Goal: Task Accomplishment & Management: Complete application form

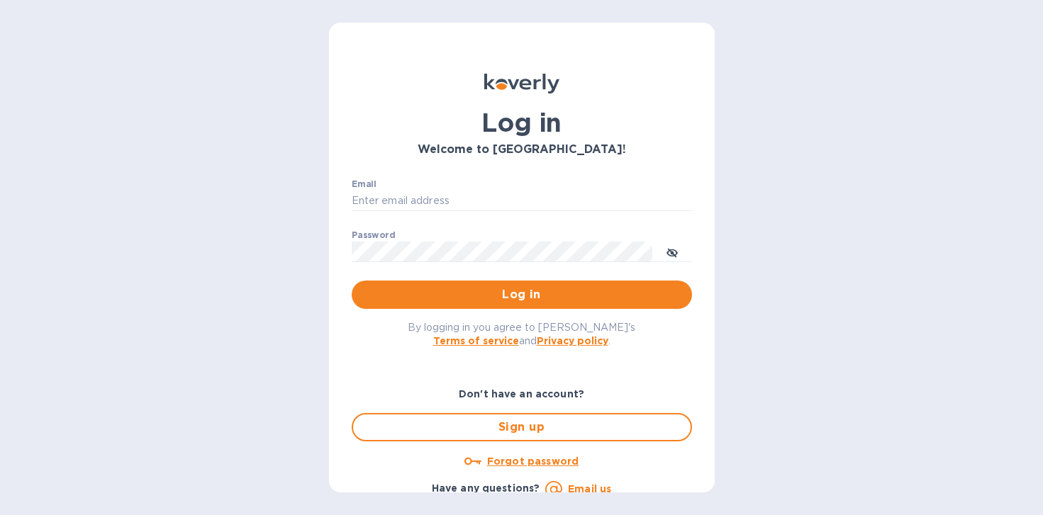
type input "[EMAIL_ADDRESS][DOMAIN_NAME]"
click at [493, 296] on span "Log in" at bounding box center [522, 294] width 318 height 17
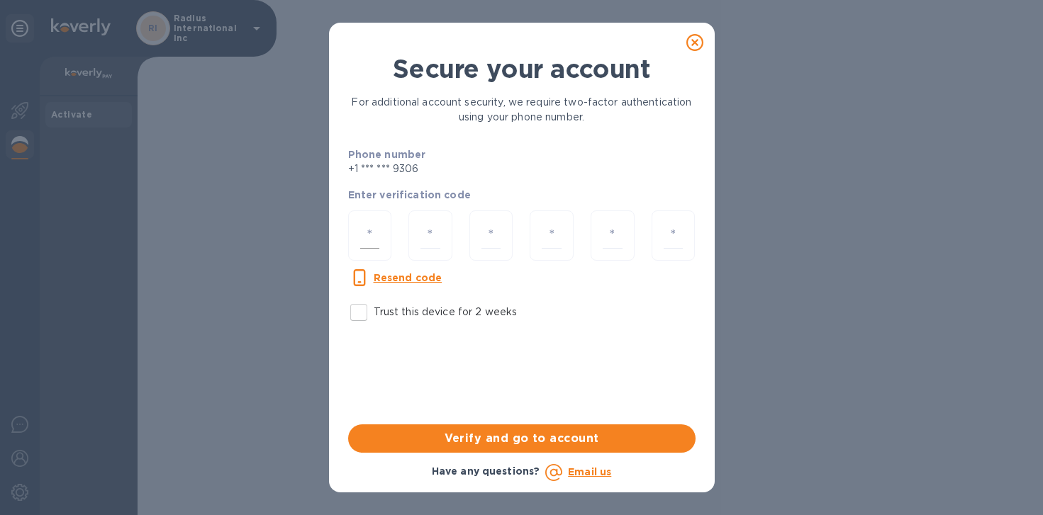
click at [373, 232] on input "number" at bounding box center [370, 236] width 20 height 26
type input "1"
type input "9"
type input "4"
type input "7"
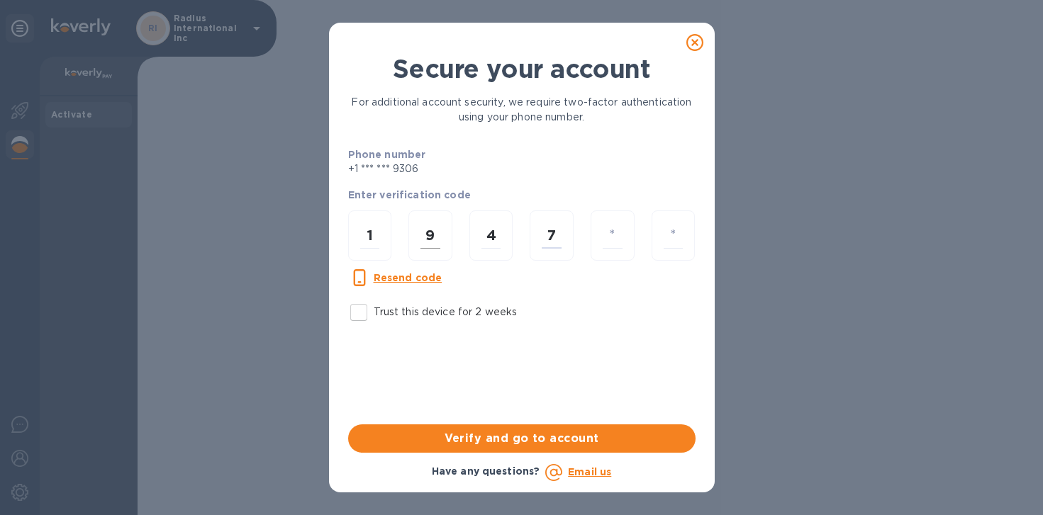
type input "2"
type input "8"
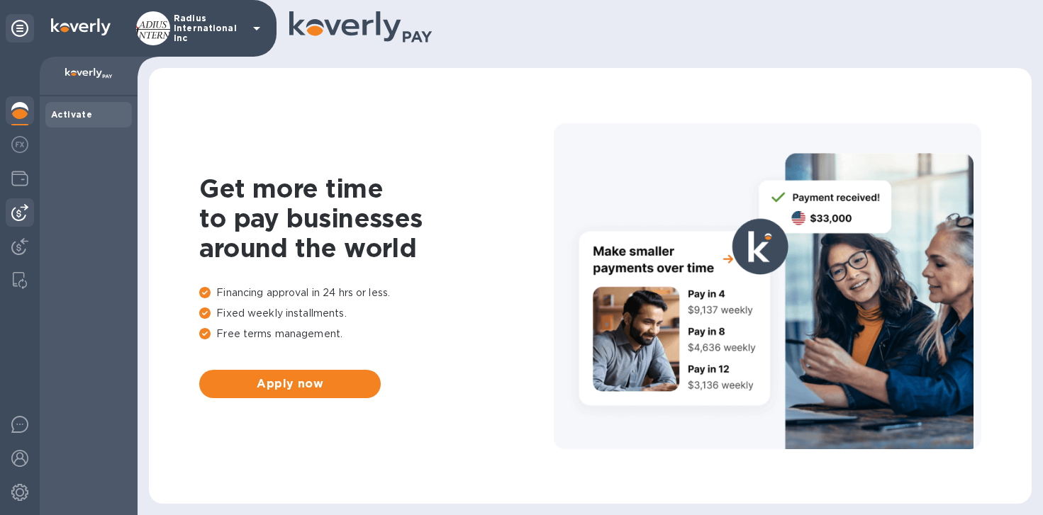
click at [24, 213] on img at bounding box center [19, 212] width 17 height 17
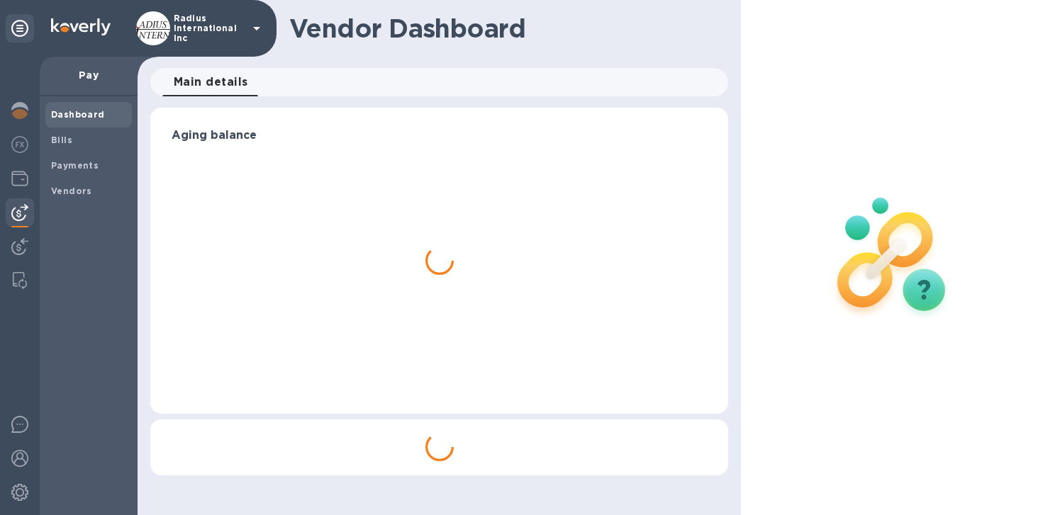
drag, startPoint x: 86, startPoint y: 166, endPoint x: 135, endPoint y: 172, distance: 49.3
click at [86, 167] on b "Payments" at bounding box center [74, 165] width 47 height 11
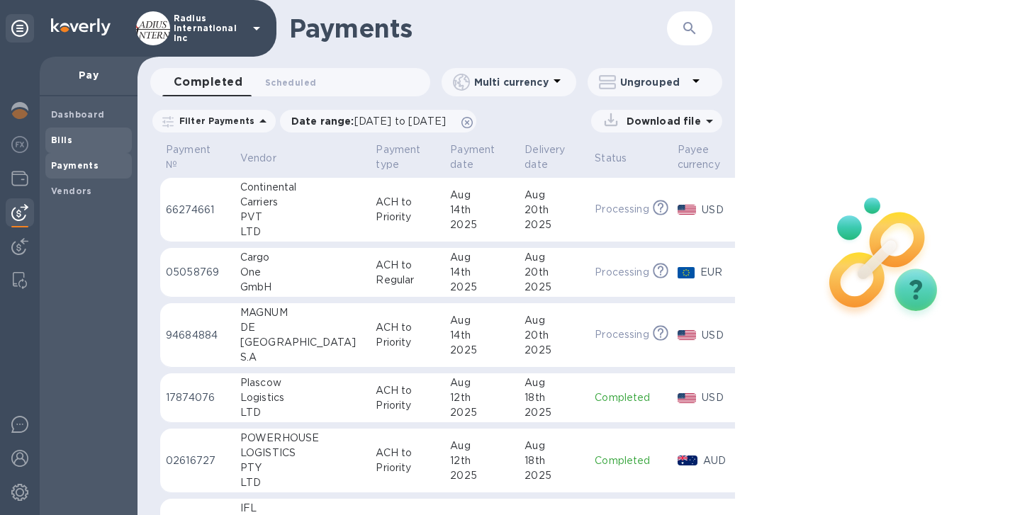
click at [93, 140] on span "Bills" at bounding box center [88, 140] width 75 height 14
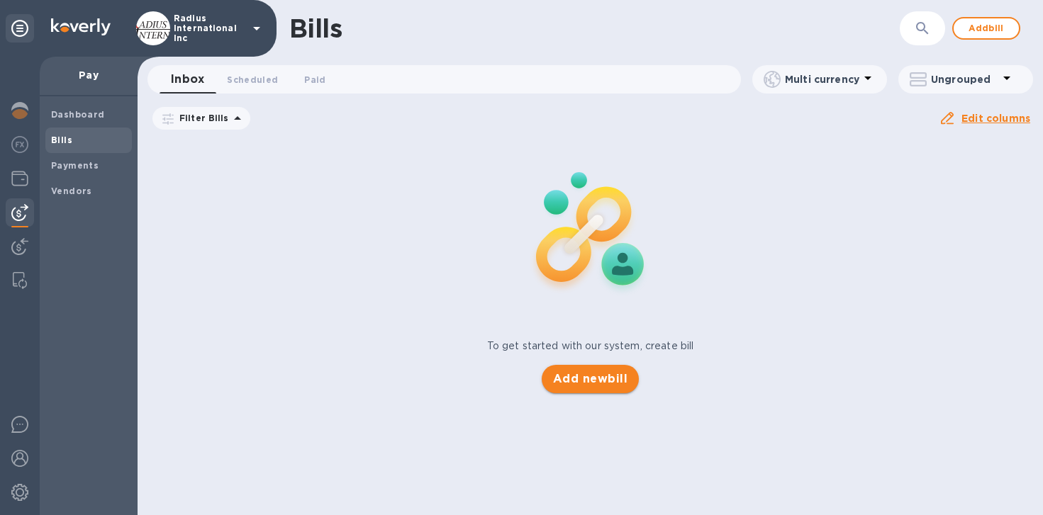
click at [585, 378] on span "Add new bill" at bounding box center [590, 379] width 74 height 17
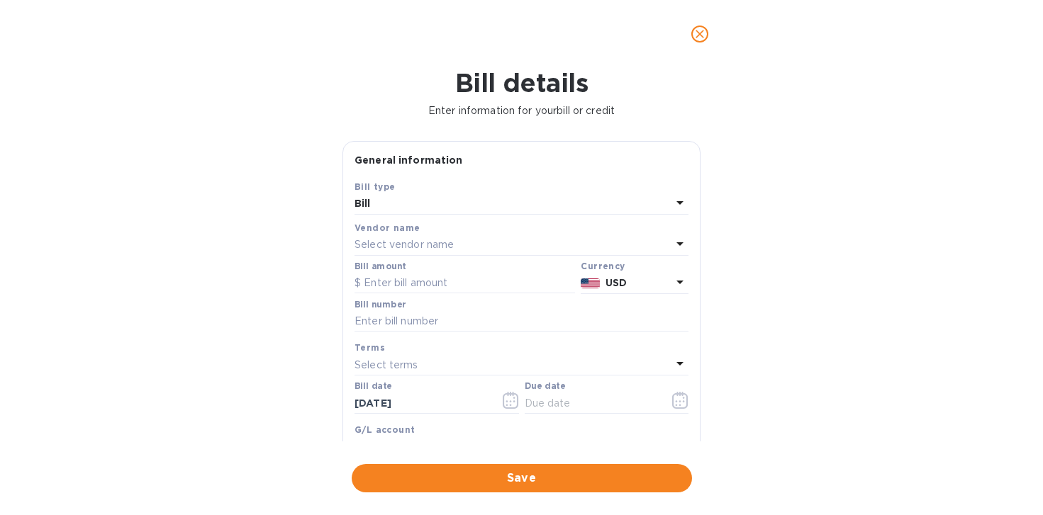
click at [431, 243] on p "Select vendor name" at bounding box center [403, 244] width 99 height 15
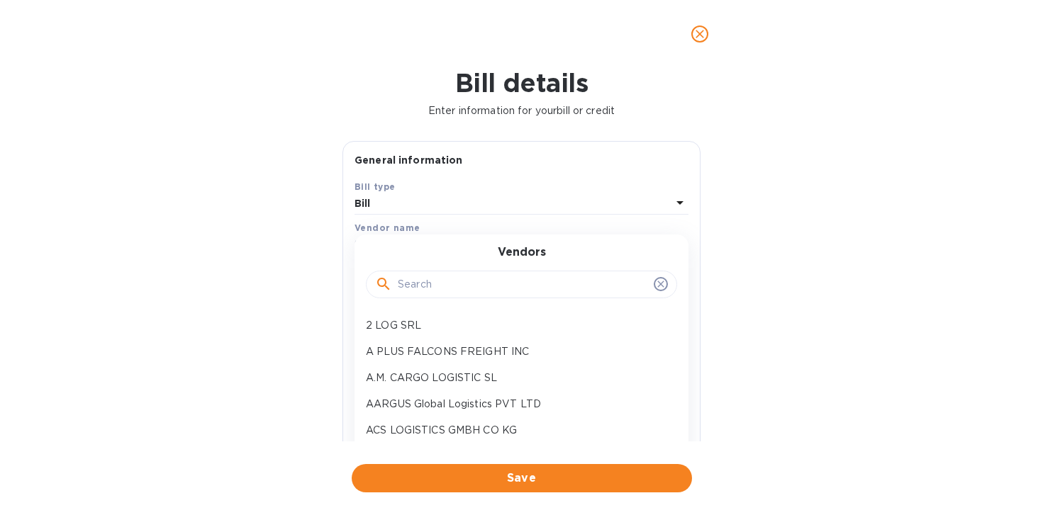
click at [461, 284] on input "text" at bounding box center [523, 284] width 250 height 21
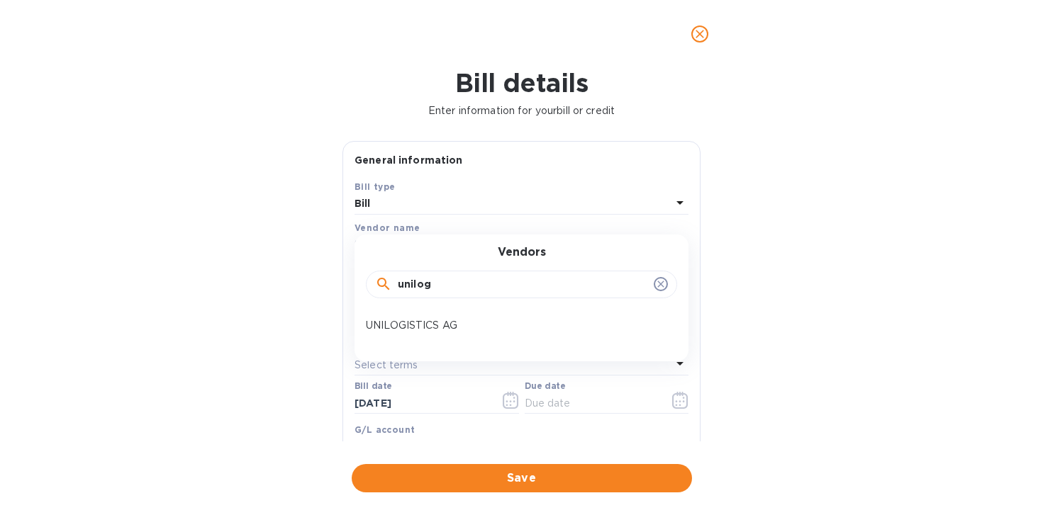
type input "unilog"
click at [420, 327] on p "UNILOGISTICS AG" at bounding box center [516, 325] width 300 height 15
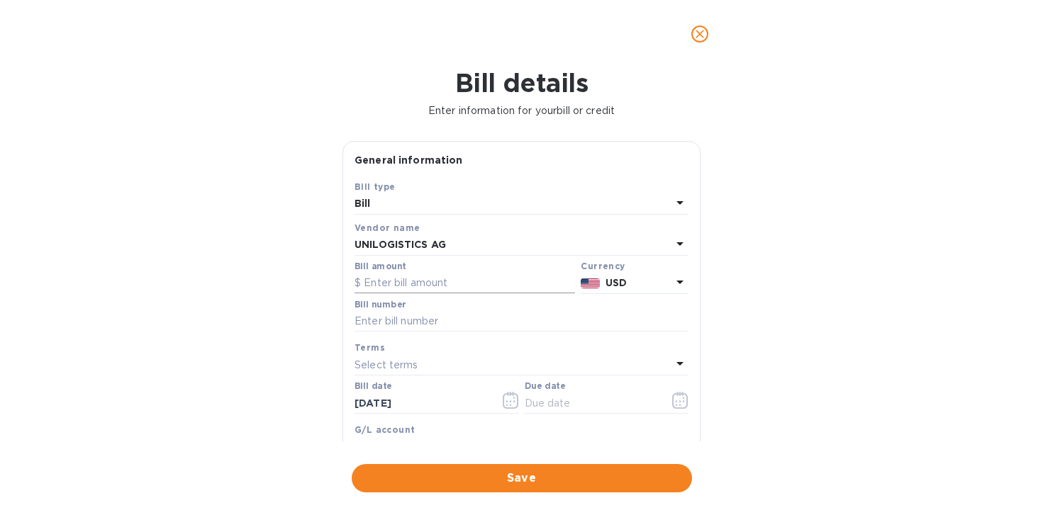
click at [447, 291] on input "text" at bounding box center [464, 283] width 220 height 21
type input "30,430.46"
type input "SOA"
drag, startPoint x: 566, startPoint y: 405, endPoint x: 657, endPoint y: 408, distance: 90.8
click at [569, 405] on input "text" at bounding box center [591, 403] width 134 height 21
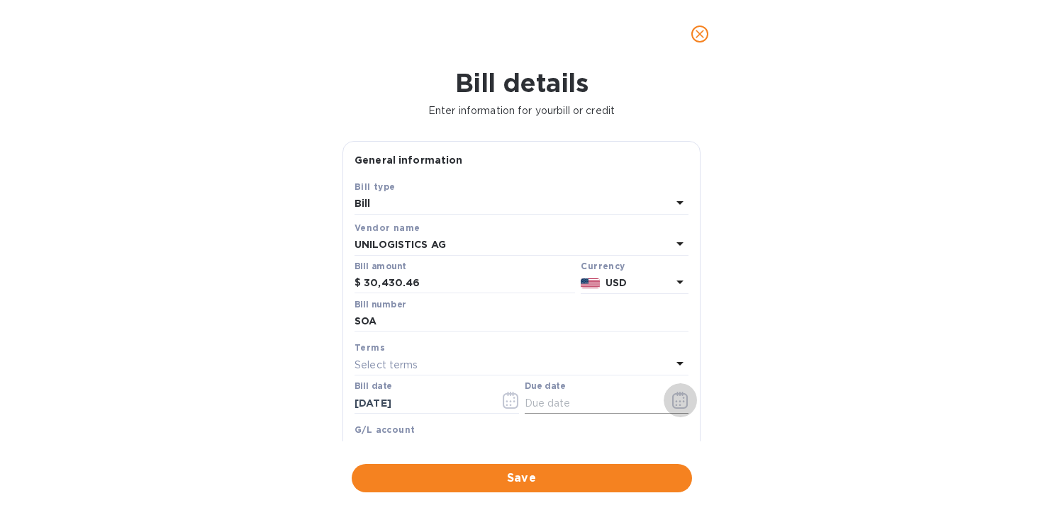
click at [679, 402] on icon "button" at bounding box center [680, 401] width 2 height 2
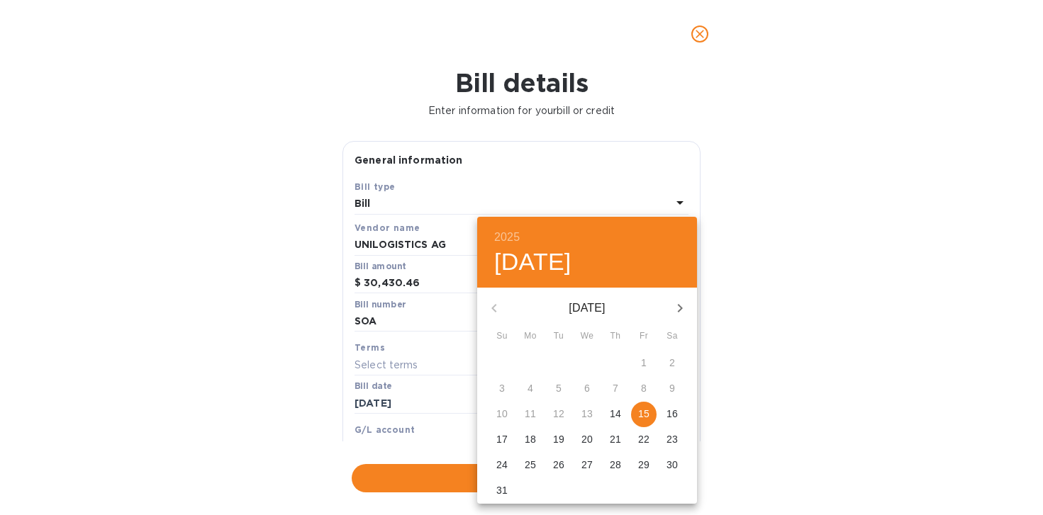
click at [644, 412] on p "15" at bounding box center [643, 414] width 11 height 14
type input "[DATE]"
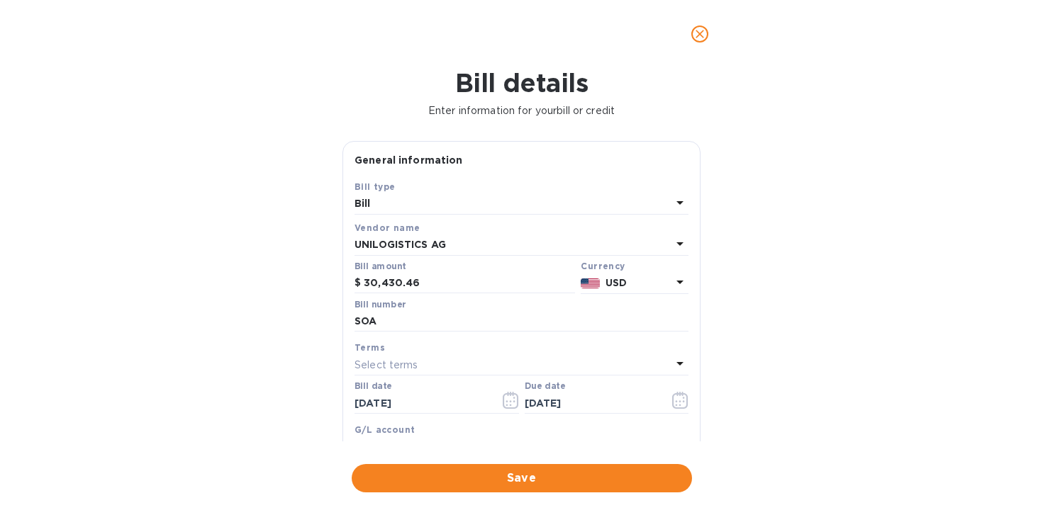
drag, startPoint x: 896, startPoint y: 377, endPoint x: 597, endPoint y: 447, distance: 307.0
click at [889, 379] on div "2025 Fri, Aug [DATE] Mo Tu We Th Fr Sa 27 28 29 30 31 1 2 3 4 5 6 7 8 9 10 11 1…" at bounding box center [521, 257] width 1043 height 515
click at [539, 481] on span "Save" at bounding box center [522, 478] width 318 height 17
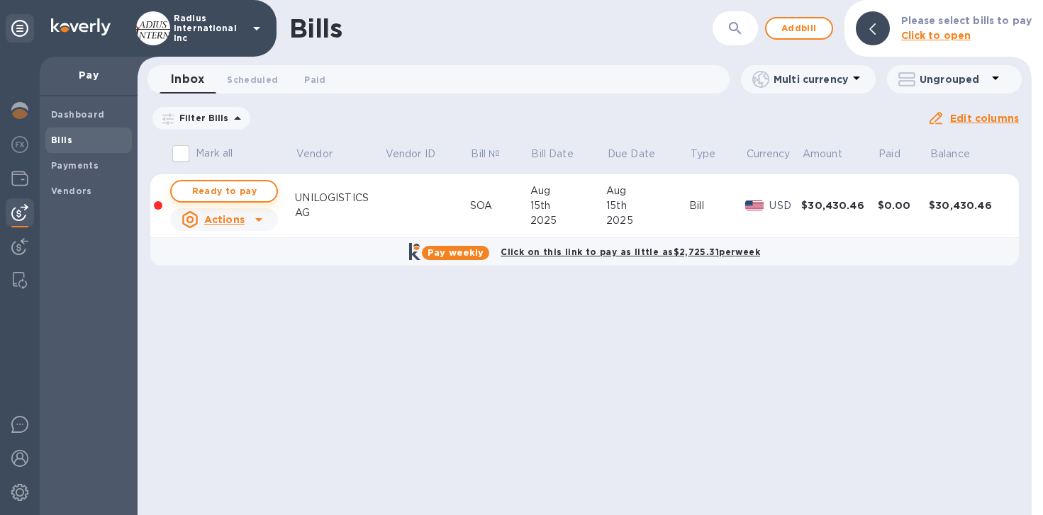
click at [214, 190] on span "Ready to pay" at bounding box center [224, 191] width 82 height 17
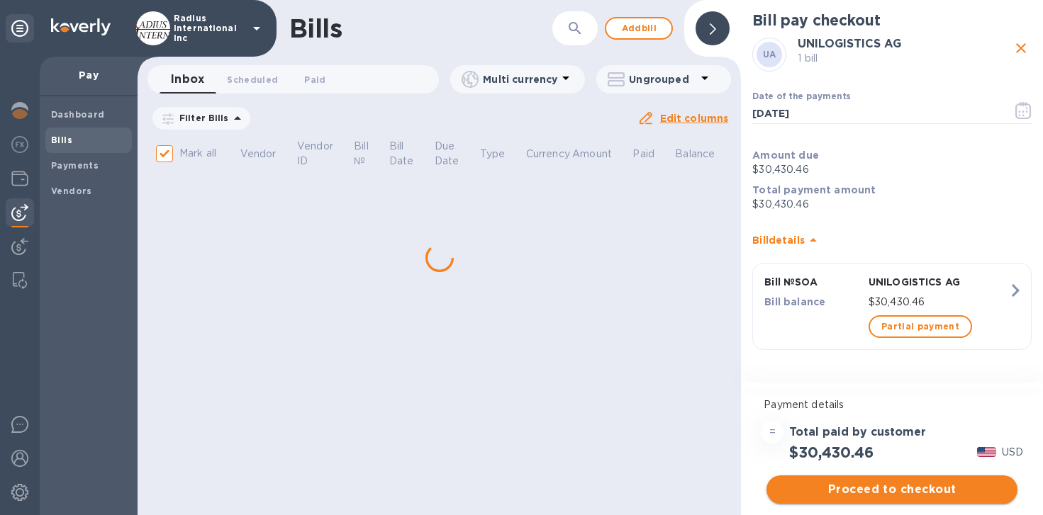
click at [873, 485] on span "Proceed to checkout" at bounding box center [891, 489] width 228 height 17
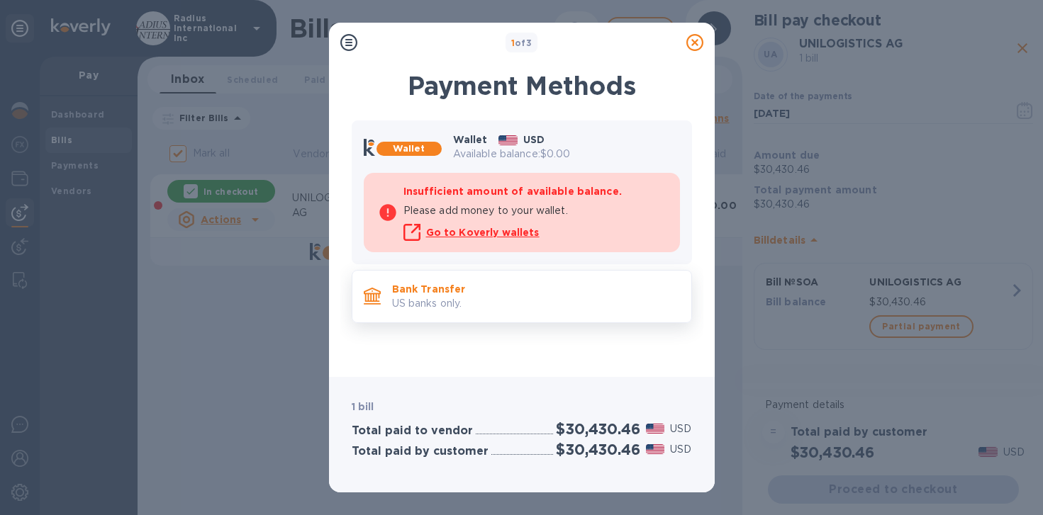
click at [506, 303] on p "US banks only." at bounding box center [536, 303] width 288 height 15
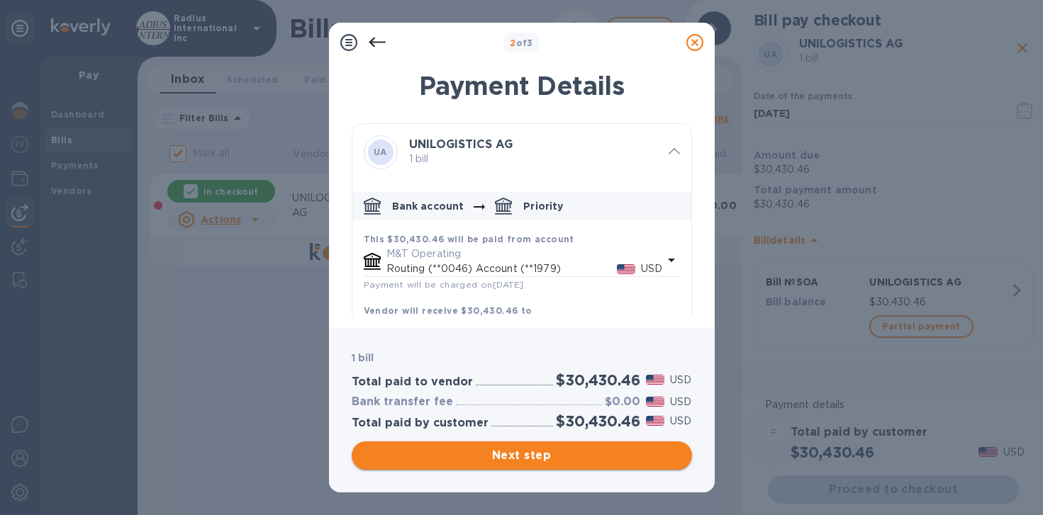
click at [564, 453] on span "Next step" at bounding box center [522, 455] width 318 height 17
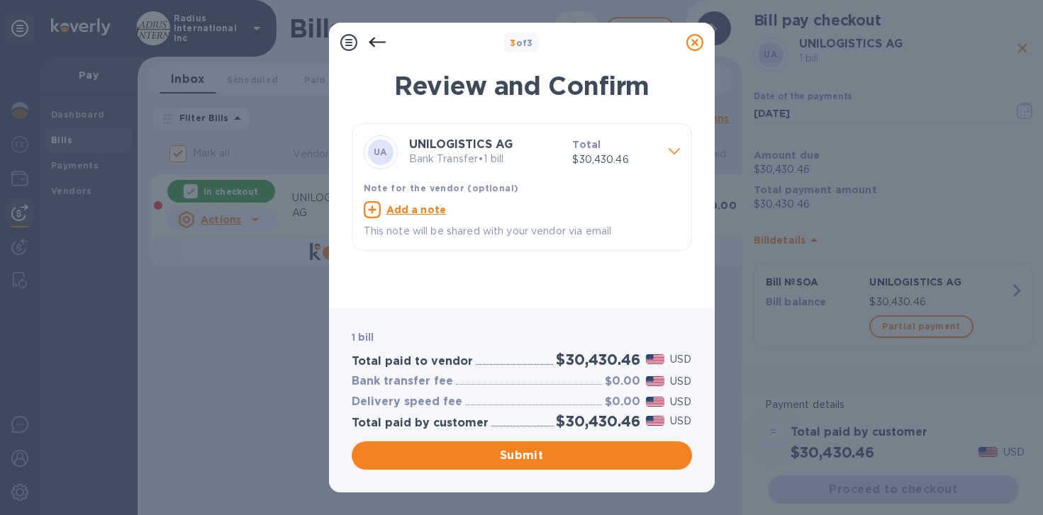
drag, startPoint x: 541, startPoint y: 455, endPoint x: 597, endPoint y: 421, distance: 66.1
click at [541, 455] on span "Submit" at bounding box center [522, 455] width 318 height 17
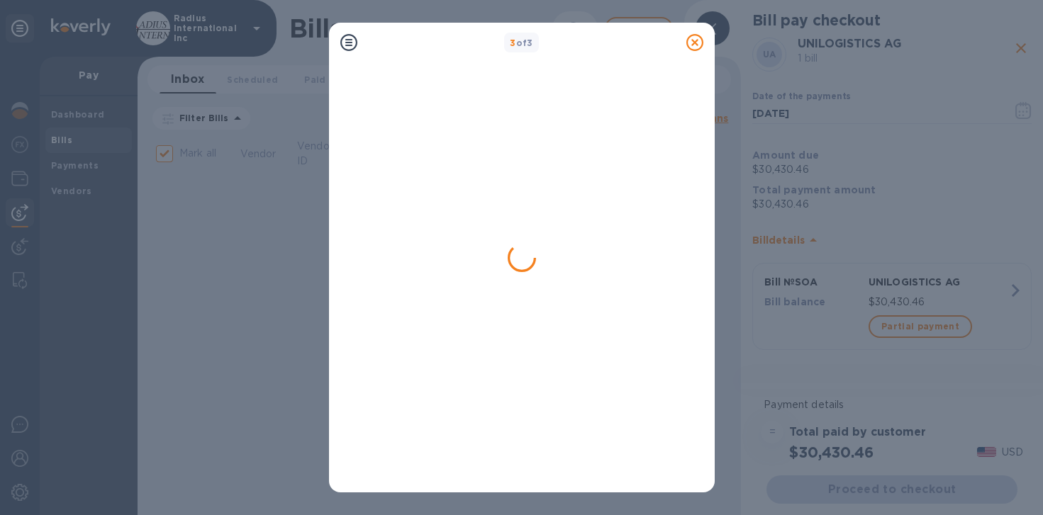
checkbox input "false"
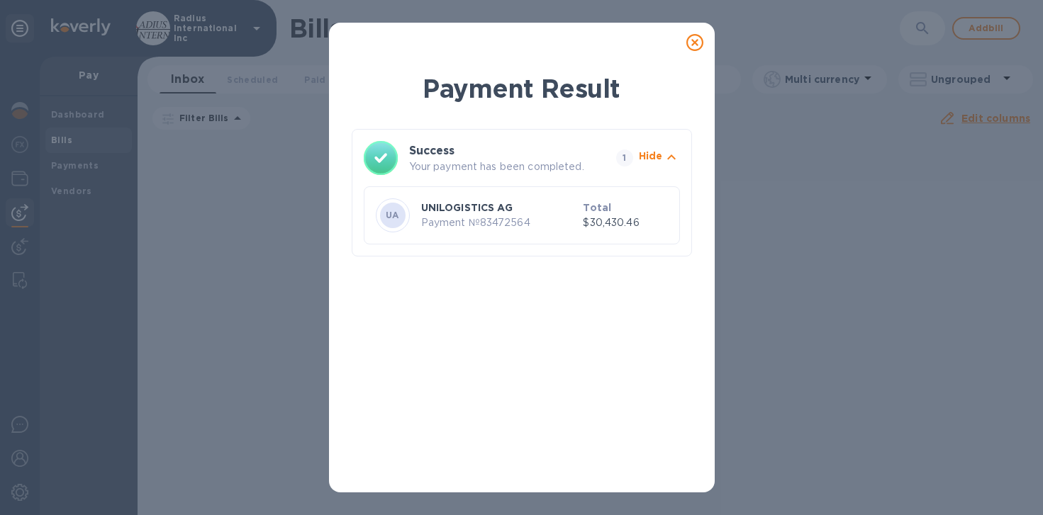
drag, startPoint x: 686, startPoint y: 45, endPoint x: 485, endPoint y: 108, distance: 210.7
click at [687, 45] on icon at bounding box center [694, 42] width 17 height 17
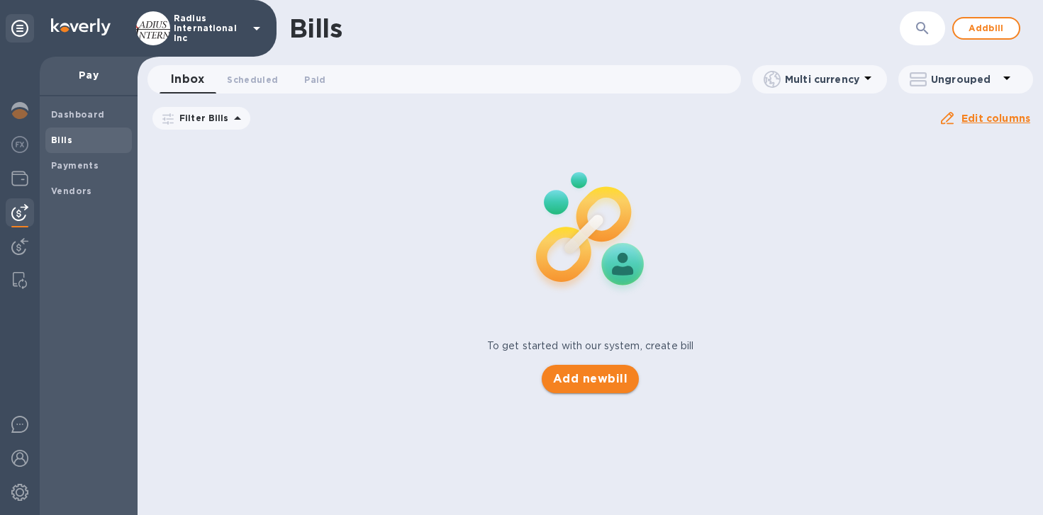
click at [575, 372] on span "Add new bill" at bounding box center [590, 379] width 74 height 17
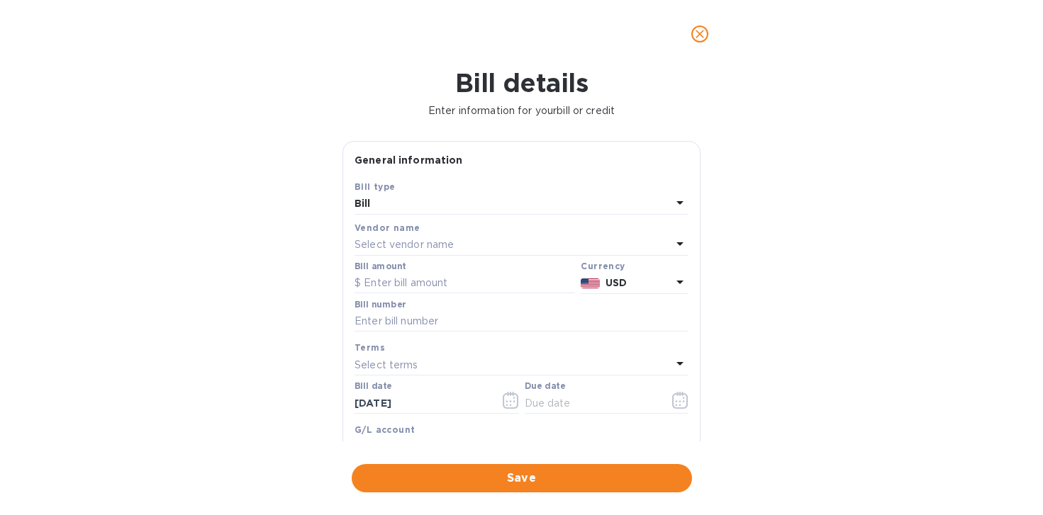
click at [425, 241] on p "Select vendor name" at bounding box center [403, 244] width 99 height 15
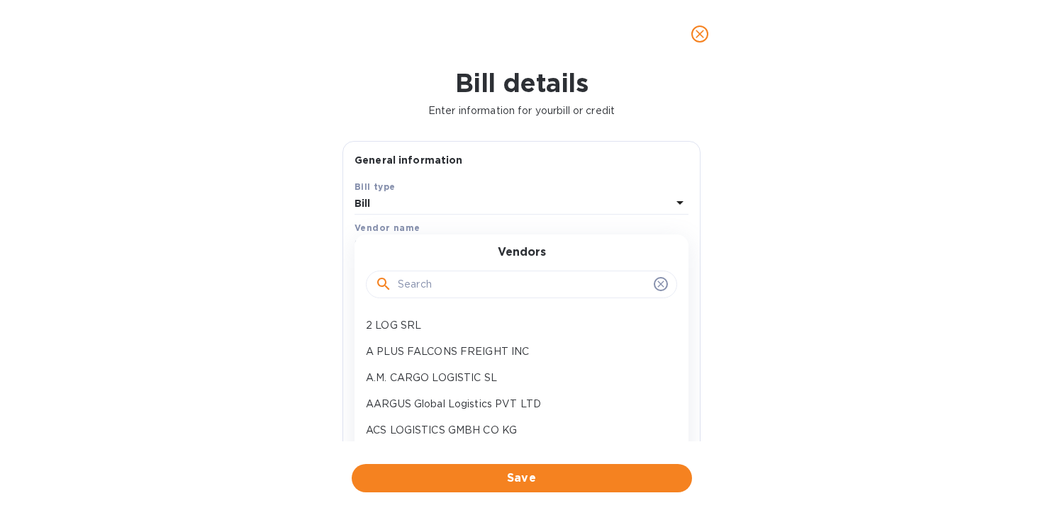
click at [459, 276] on input "text" at bounding box center [523, 284] width 250 height 21
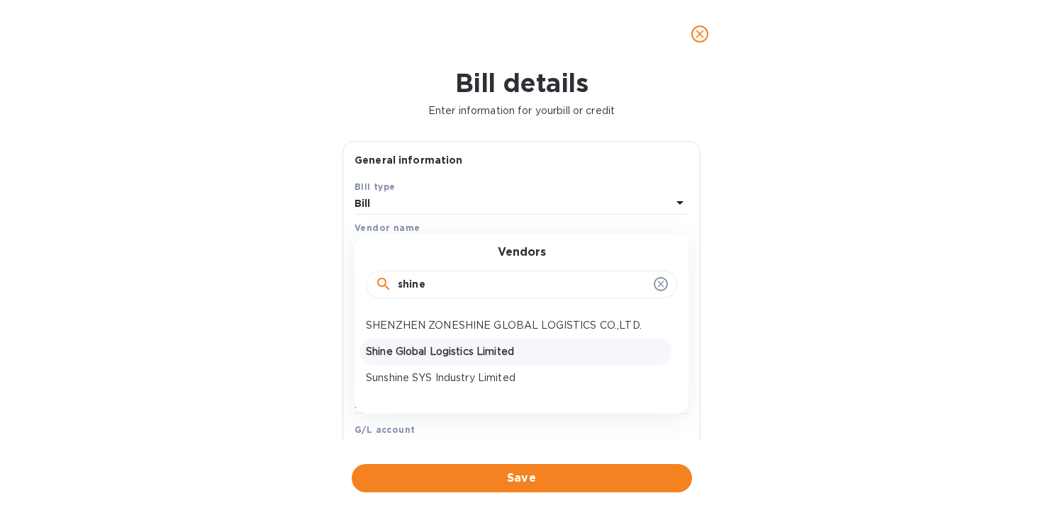
type input "shine"
click at [459, 352] on p "Shine Global Logistics Limited" at bounding box center [516, 351] width 300 height 15
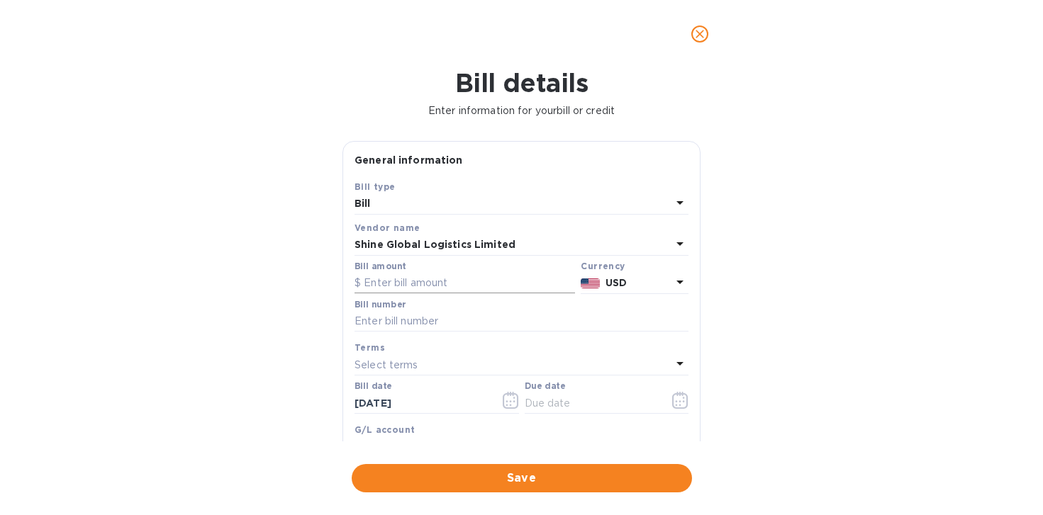
click at [410, 280] on input "text" at bounding box center [464, 283] width 220 height 21
click at [398, 276] on input "text" at bounding box center [464, 283] width 220 height 21
click at [397, 279] on input "text" at bounding box center [464, 283] width 220 height 21
type input "18,106.30"
click at [393, 322] on input "text" at bounding box center [521, 321] width 334 height 21
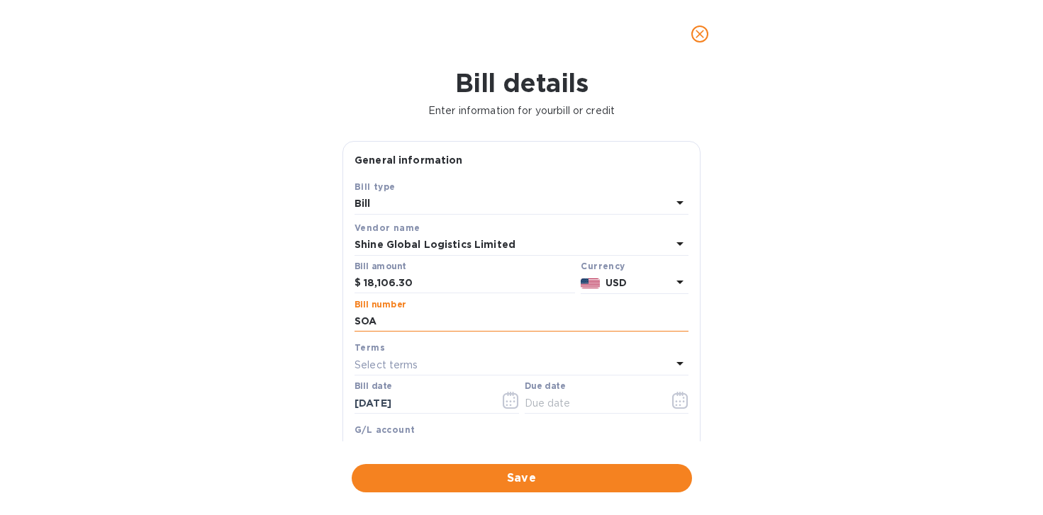
type input "SOA"
click at [565, 402] on input "text" at bounding box center [591, 403] width 134 height 21
click at [672, 399] on icon "button" at bounding box center [680, 400] width 16 height 17
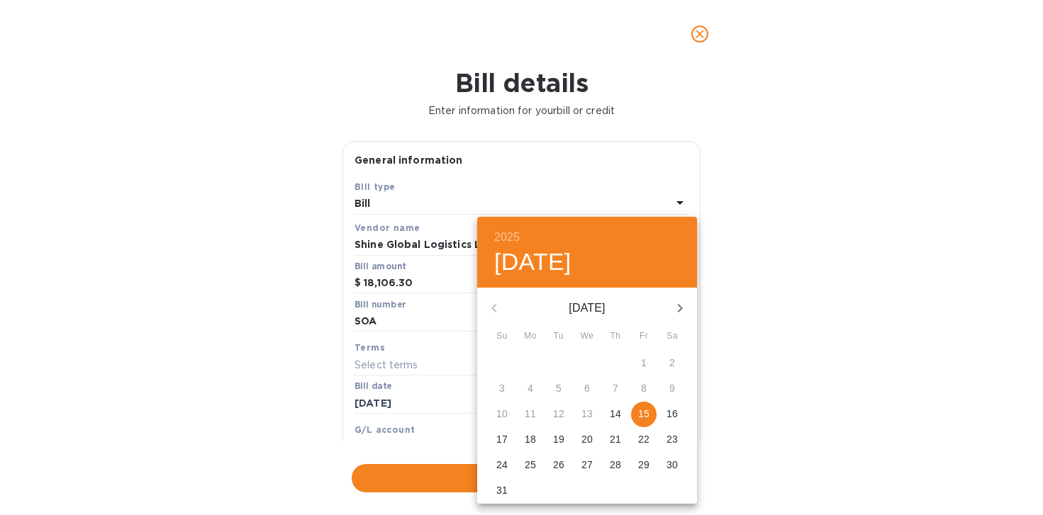
drag, startPoint x: 643, startPoint y: 412, endPoint x: 812, endPoint y: 406, distance: 169.5
click at [648, 412] on p "15" at bounding box center [643, 414] width 11 height 14
type input "[DATE]"
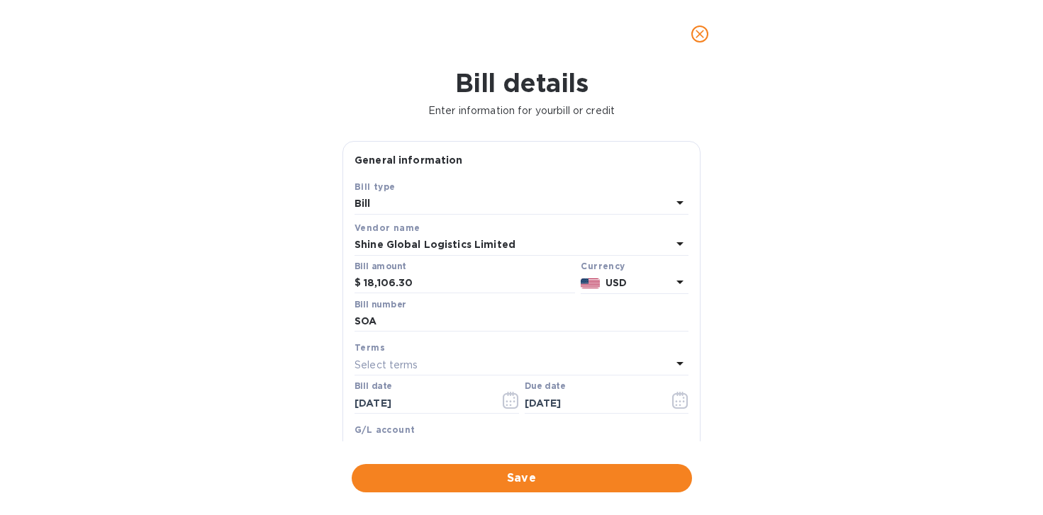
drag, startPoint x: 879, startPoint y: 402, endPoint x: 636, endPoint y: 468, distance: 251.4
click at [877, 403] on div "2025 Fri, Aug [DATE] Mo Tu We Th Fr Sa 27 28 29 30 31 1 2 3 4 5 6 7 8 9 10 11 1…" at bounding box center [521, 257] width 1043 height 515
click at [575, 478] on span "Save" at bounding box center [522, 478] width 318 height 17
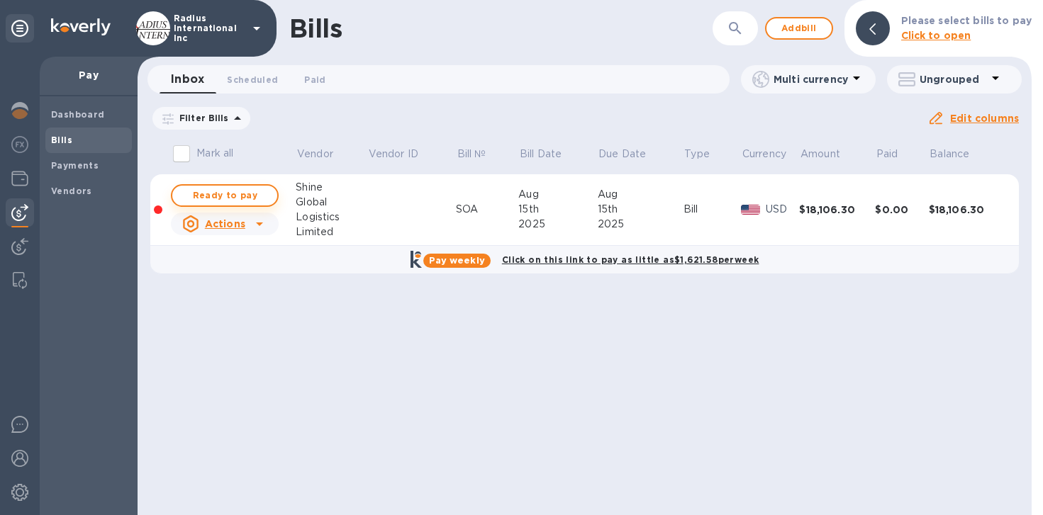
click at [242, 195] on span "Ready to pay" at bounding box center [225, 195] width 82 height 17
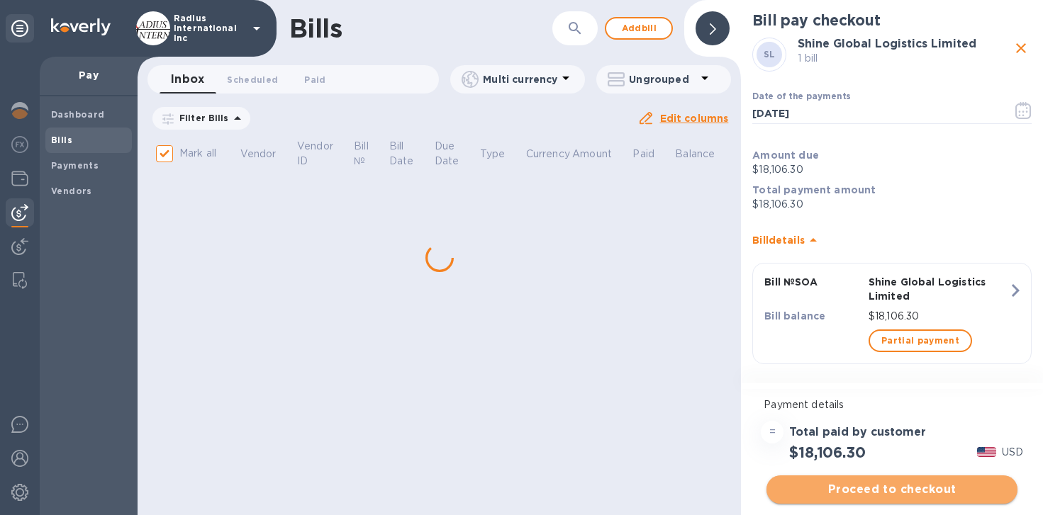
click at [876, 489] on span "Proceed to checkout" at bounding box center [891, 489] width 228 height 17
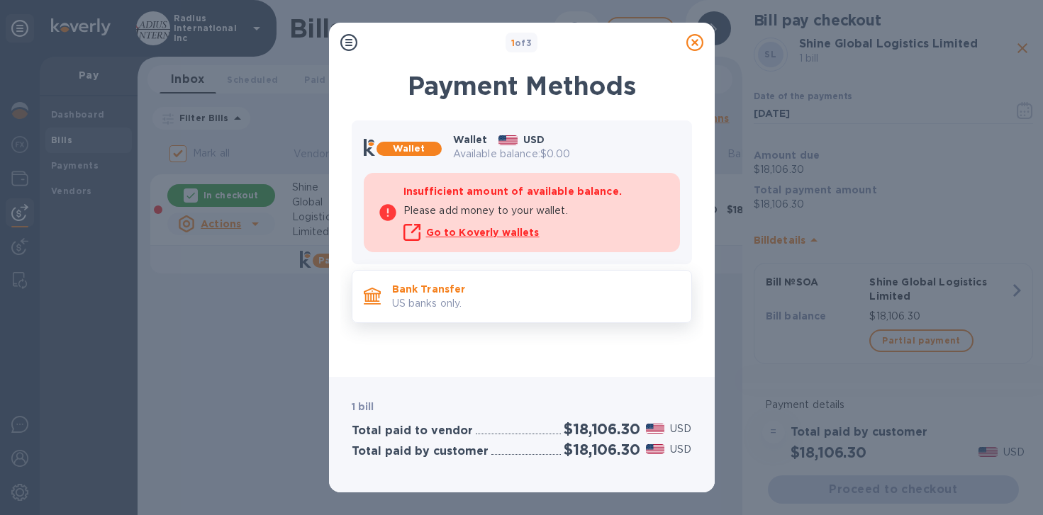
click at [526, 292] on p "Bank Transfer" at bounding box center [536, 289] width 288 height 14
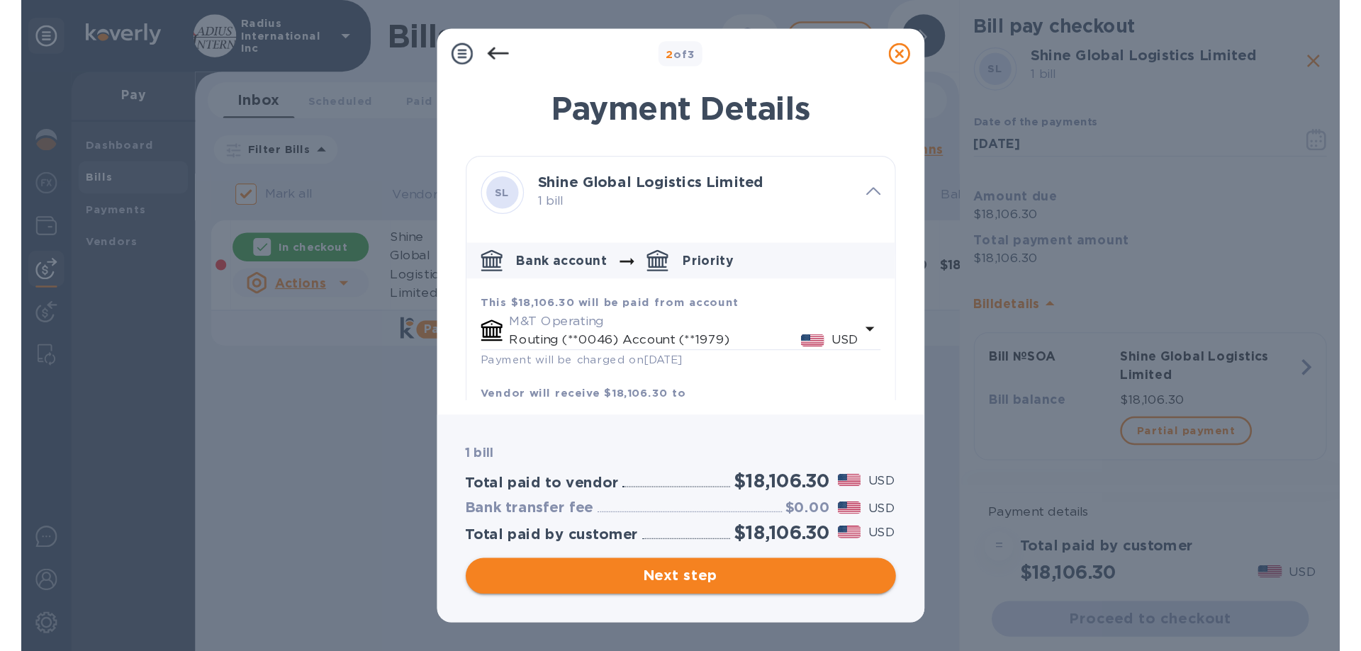
scroll to position [121, 0]
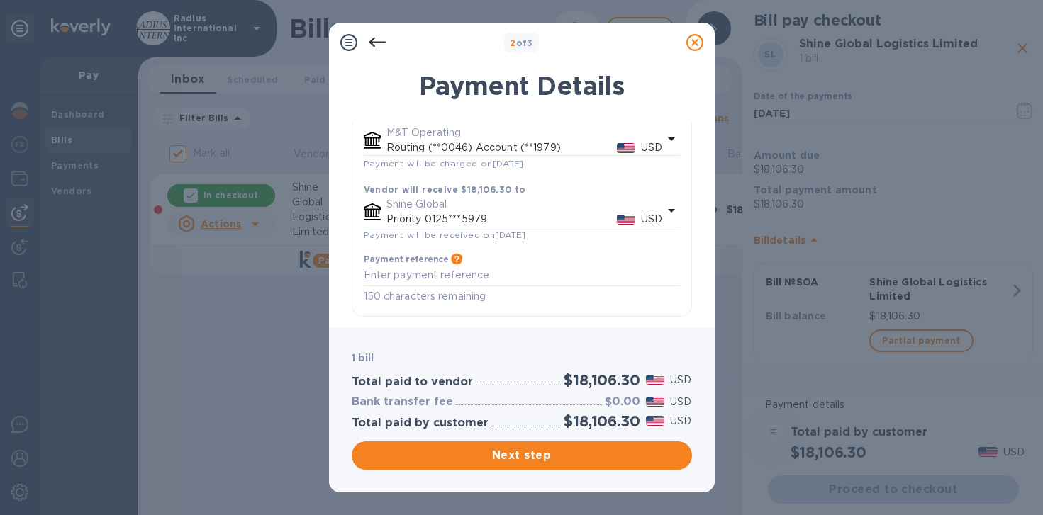
drag, startPoint x: 573, startPoint y: 459, endPoint x: 580, endPoint y: 430, distance: 29.1
click at [573, 457] on span "Next step" at bounding box center [522, 455] width 318 height 17
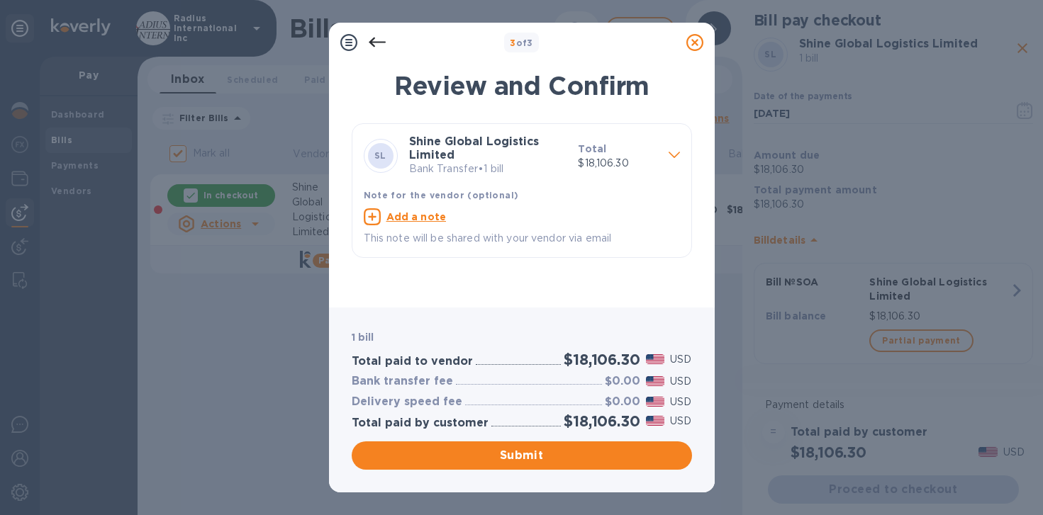
click at [505, 460] on span "Submit" at bounding box center [522, 455] width 318 height 17
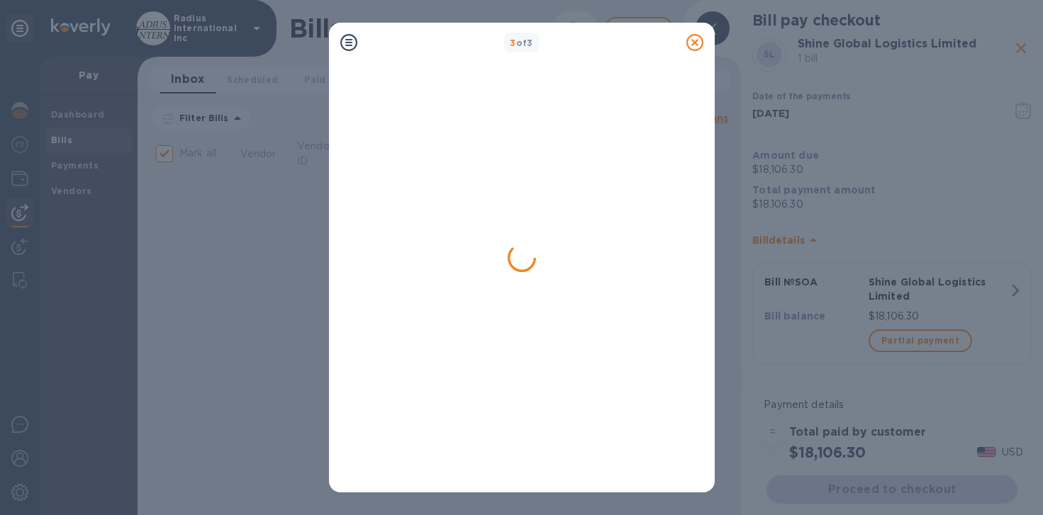
checkbox input "false"
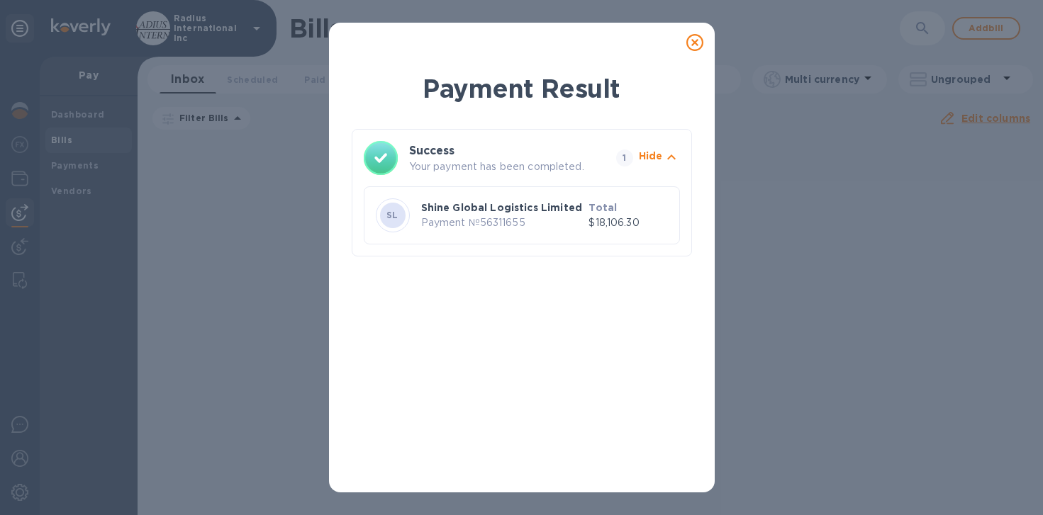
click at [693, 39] on icon at bounding box center [694, 42] width 17 height 17
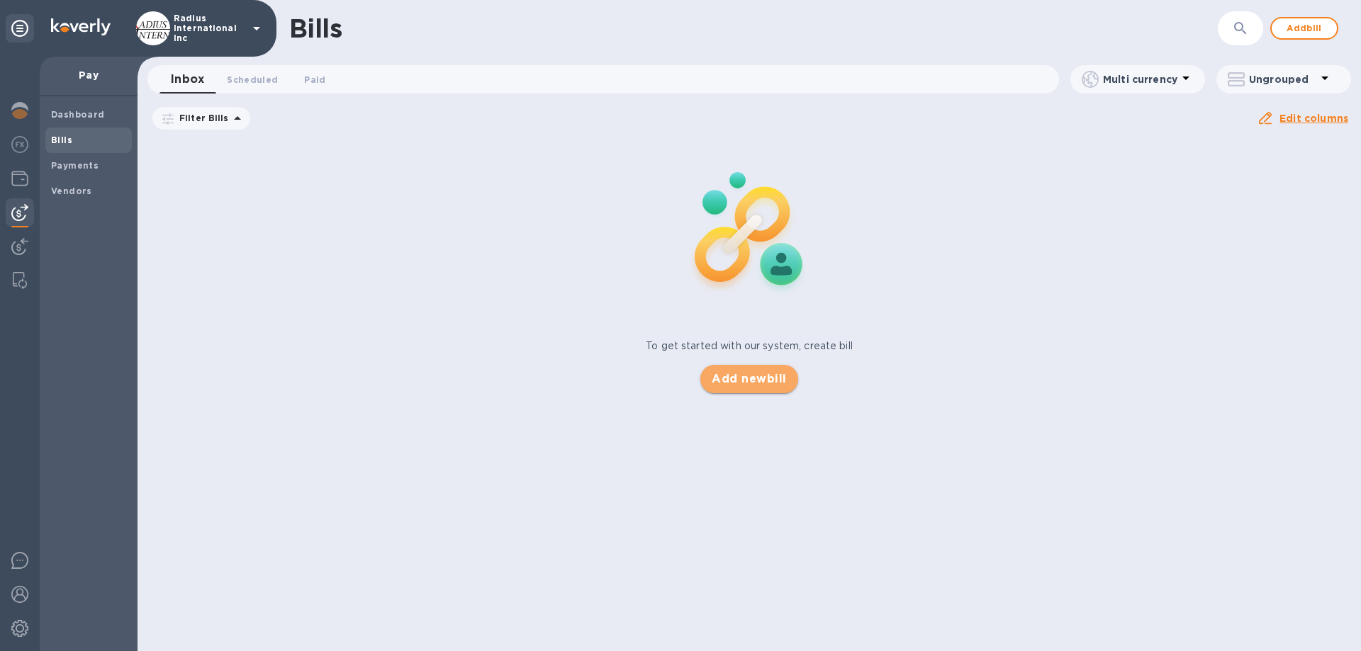
click at [744, 381] on span "Add new bill" at bounding box center [749, 379] width 74 height 17
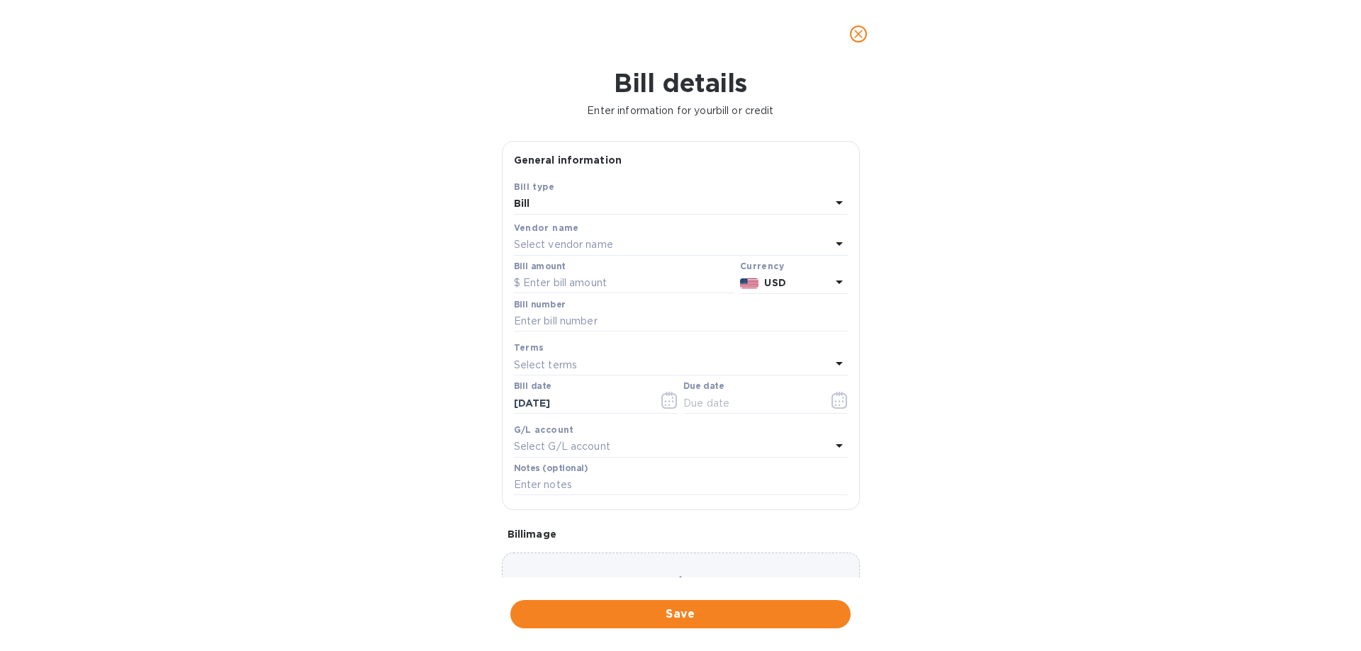
click at [567, 245] on p "Select vendor name" at bounding box center [563, 244] width 99 height 15
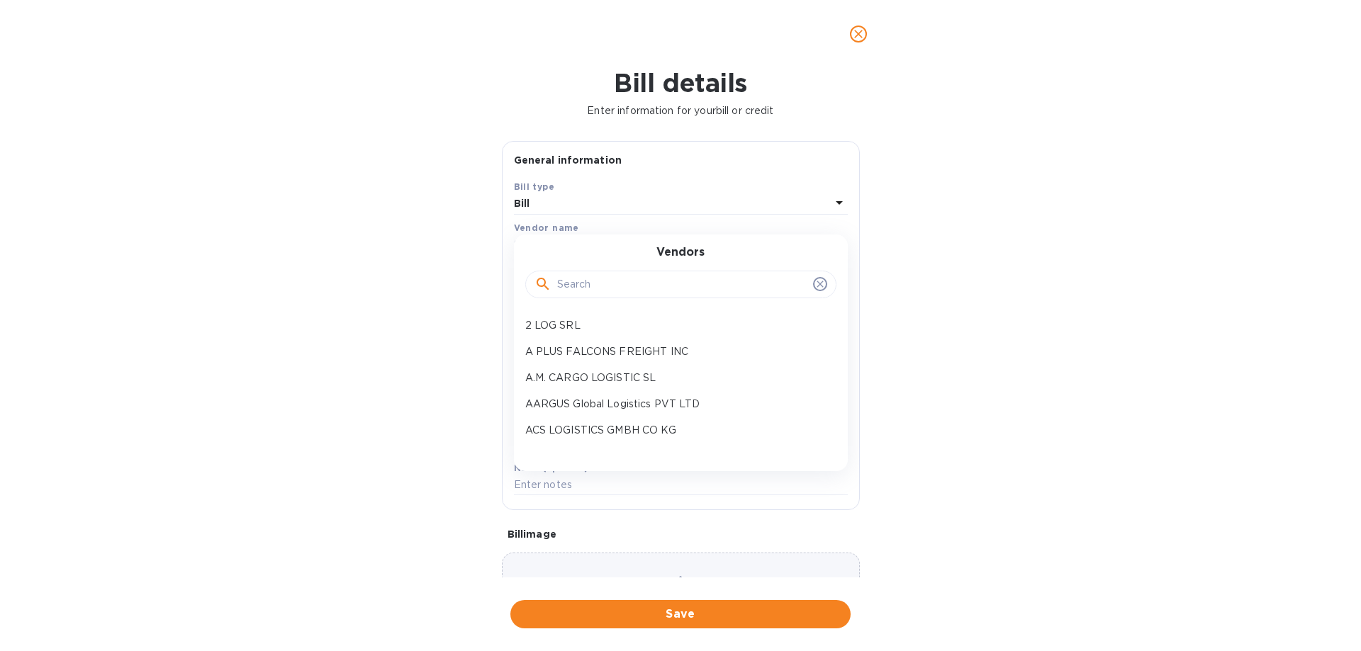
drag, startPoint x: 610, startPoint y: 293, endPoint x: 620, endPoint y: 270, distance: 24.8
click at [623, 291] on input "text" at bounding box center [682, 284] width 250 height 21
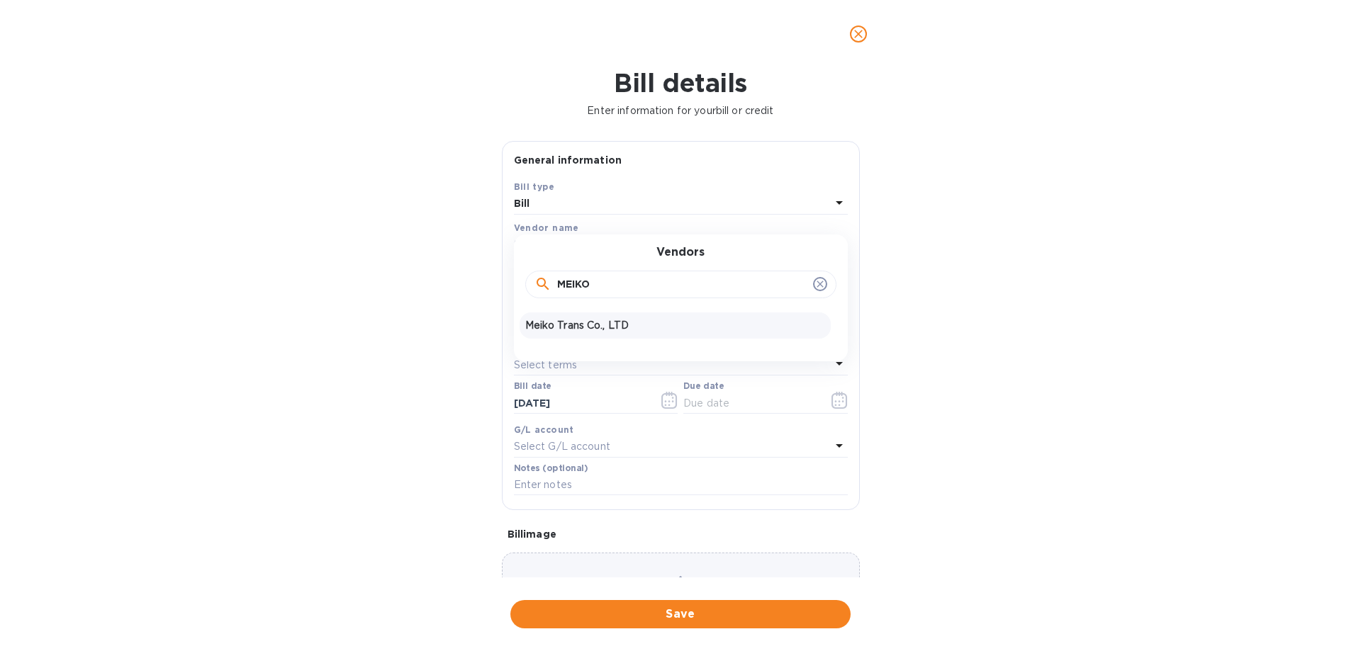
type input "MEIKO"
click at [607, 324] on p "Meiko Trans Co., LTD" at bounding box center [675, 325] width 300 height 15
click at [575, 283] on input "text" at bounding box center [624, 283] width 220 height 21
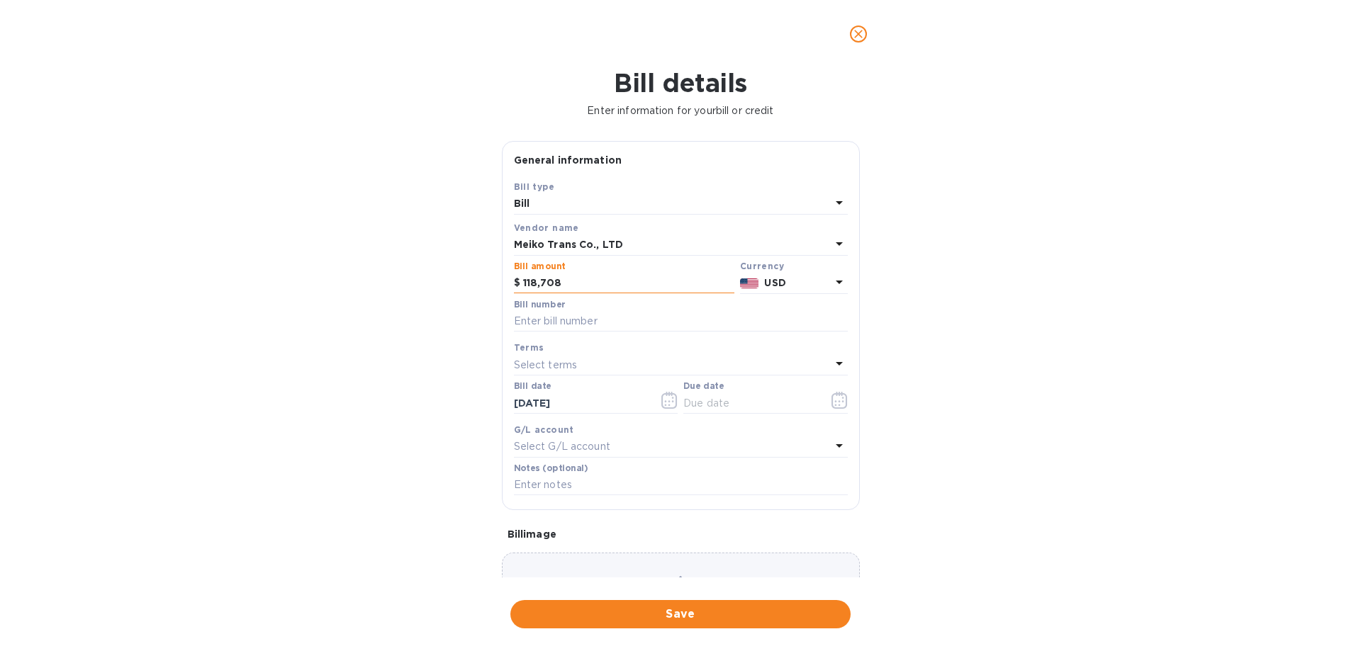
type input "118,708"
click at [602, 328] on input "text" at bounding box center [681, 321] width 334 height 21
paste input "S08222570019"
type input "S08222570019"
click at [712, 410] on input "text" at bounding box center [750, 403] width 134 height 21
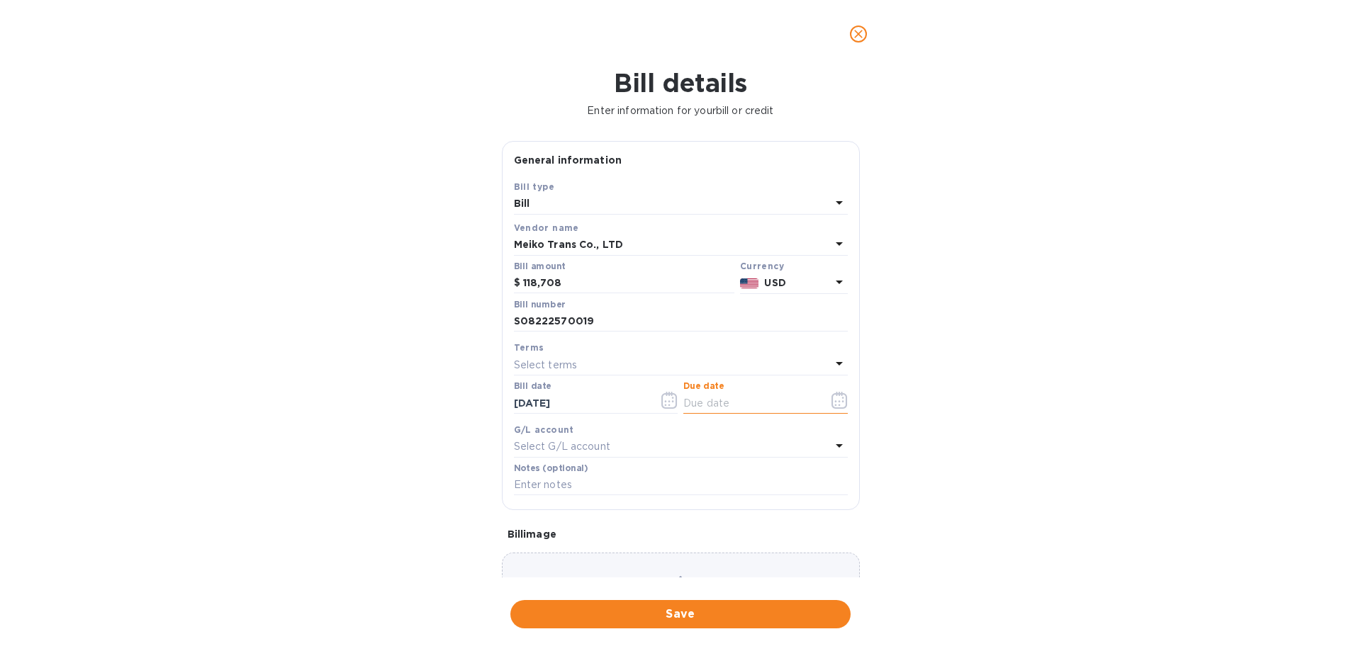
click at [832, 398] on icon "button" at bounding box center [839, 400] width 16 height 17
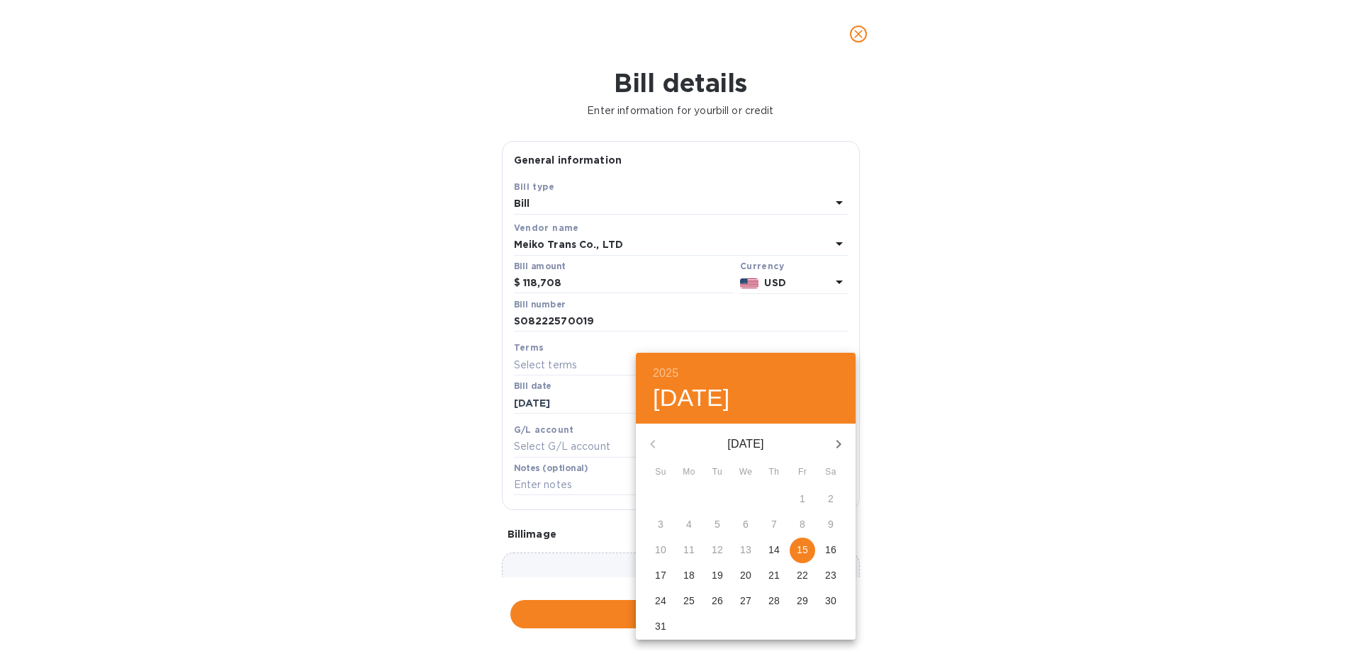
click at [804, 515] on p "15" at bounding box center [802, 550] width 11 height 14
type input "[DATE]"
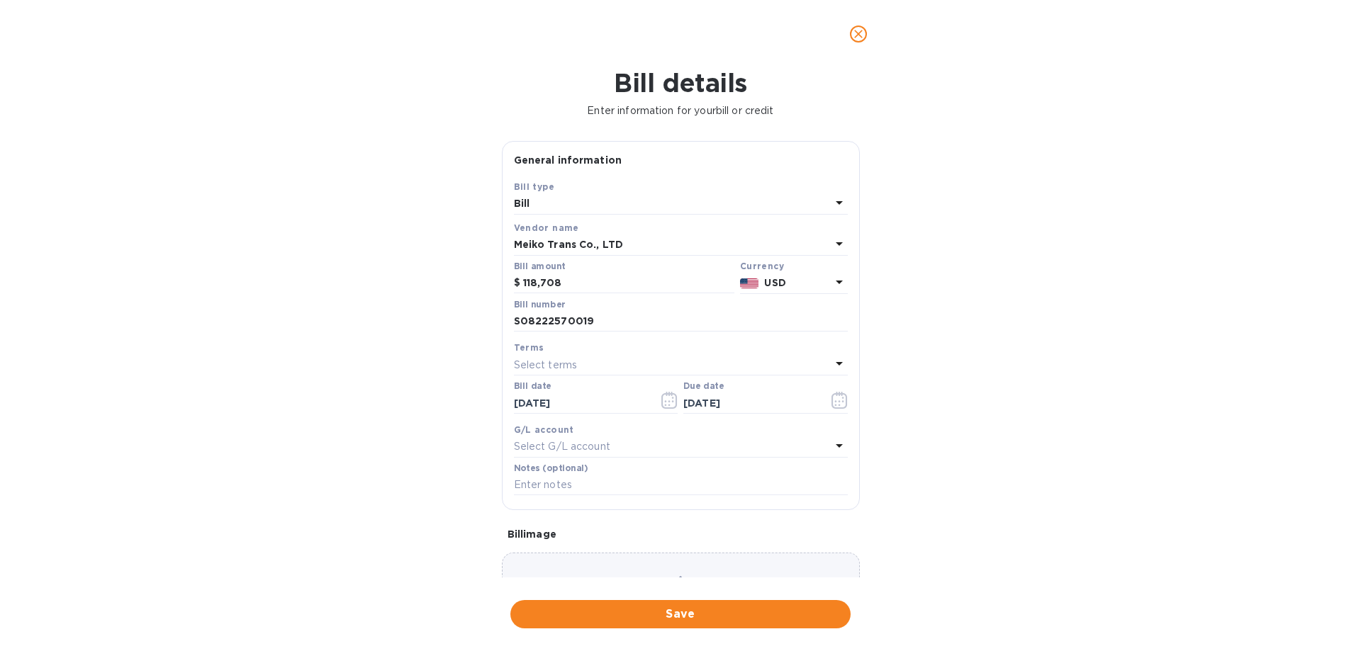
drag, startPoint x: 963, startPoint y: 533, endPoint x: 836, endPoint y: 602, distance: 144.6
click at [960, 515] on div "2025 Fri, Aug [DATE] Mo Tu We Th Fr Sa 27 28 29 30 31 1 2 3 4 5 6 7 8 9 10 11 1…" at bounding box center [680, 325] width 1361 height 651
drag, startPoint x: 780, startPoint y: 614, endPoint x: 780, endPoint y: 602, distance: 11.4
click at [780, 515] on span "Save" at bounding box center [681, 614] width 318 height 17
